Goal: Task Accomplishment & Management: Manage account settings

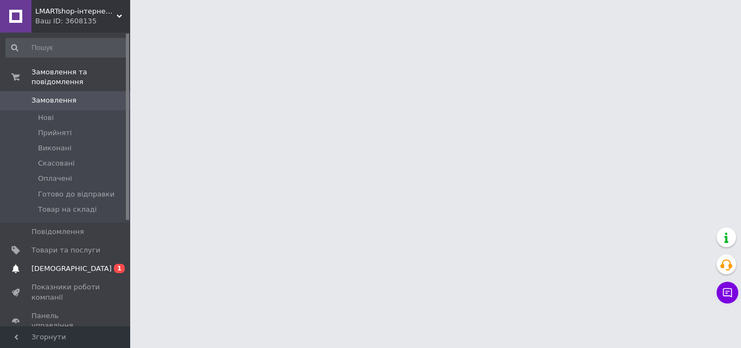
click at [60, 264] on span "[DEMOGRAPHIC_DATA]" at bounding box center [71, 269] width 80 height 10
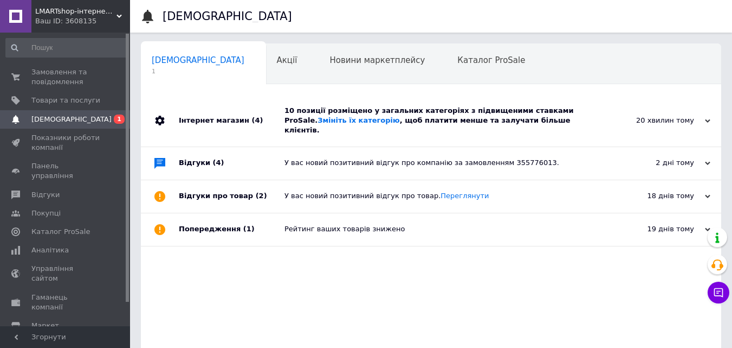
click at [378, 114] on div "10 позиції розміщено у загальних категоріях з підвищеними ставками ProSale. Змі…" at bounding box center [444, 121] width 318 height 30
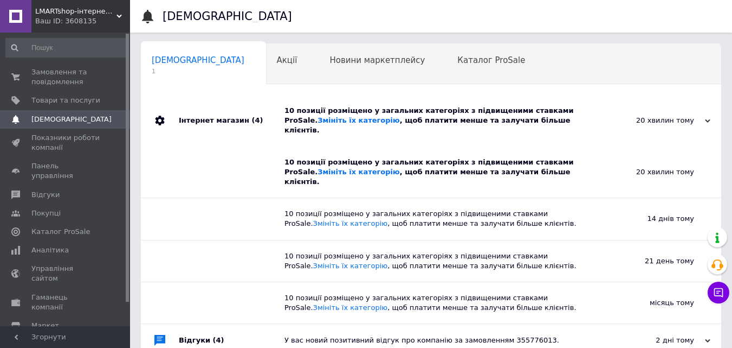
click at [80, 11] on span "LMARTshop-iнтернет-магазин" at bounding box center [75, 12] width 81 height 10
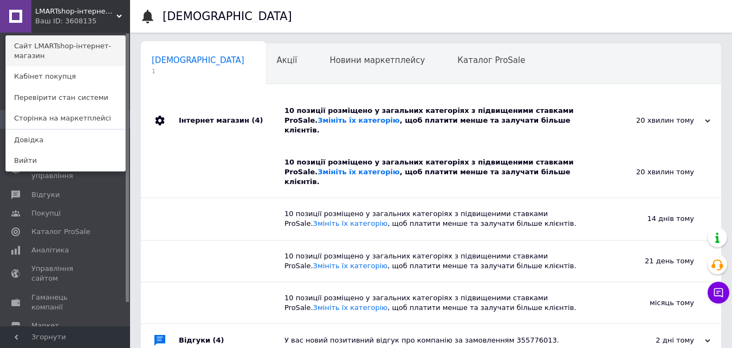
click at [87, 53] on link "Сайт LMARTshop-iнтернет-магазин" at bounding box center [65, 51] width 119 height 30
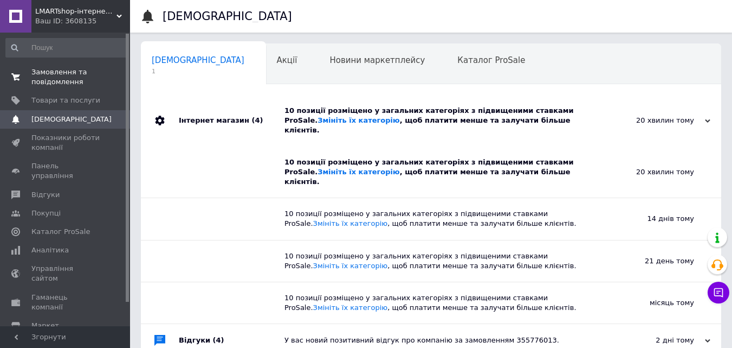
click at [44, 75] on span "Замовлення та повідомлення" at bounding box center [65, 77] width 69 height 20
